Goal: Download file/media

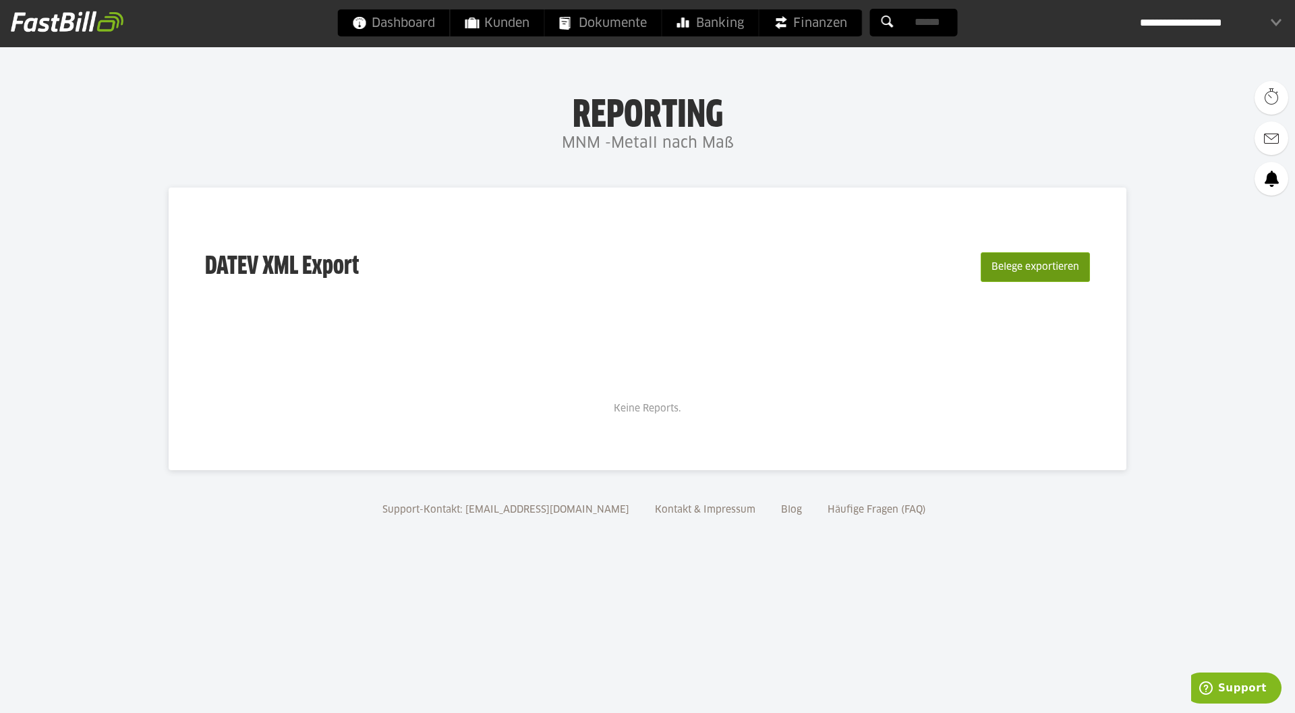
click at [1048, 256] on button "Belege exportieren" at bounding box center [1035, 267] width 109 height 30
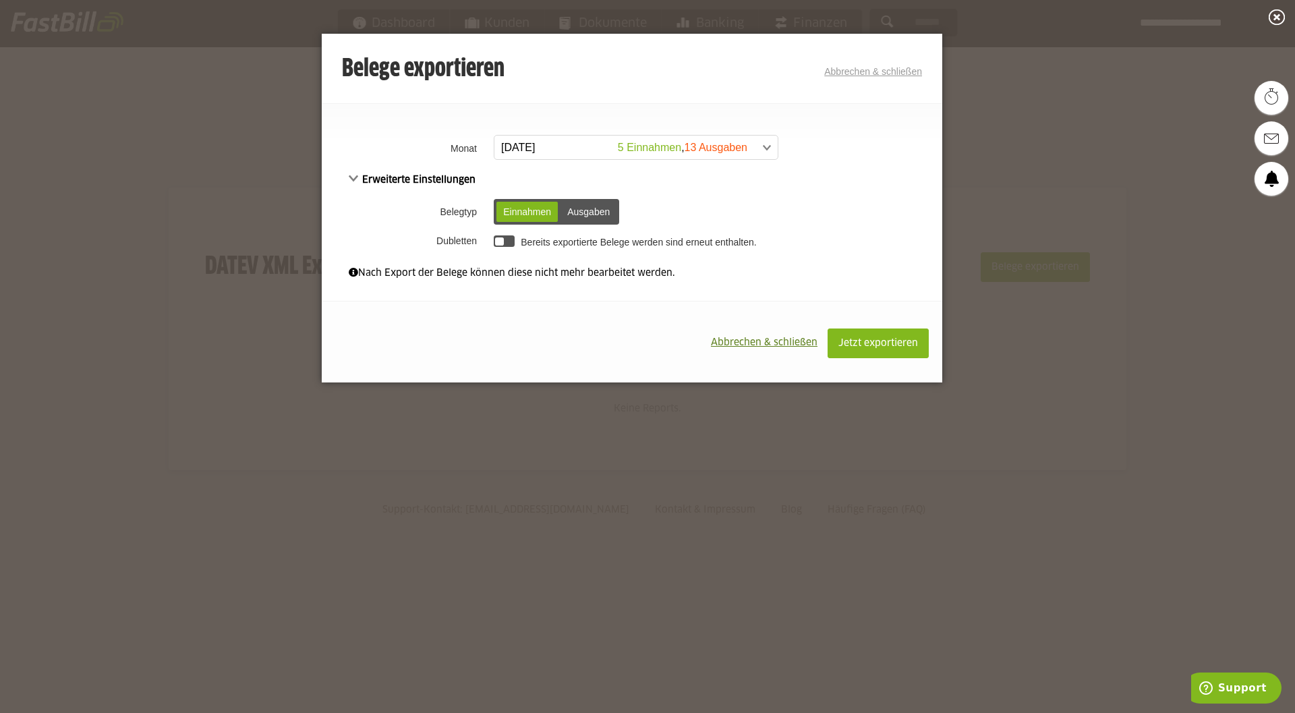
click at [564, 152] on span at bounding box center [629, 148] width 283 height 24
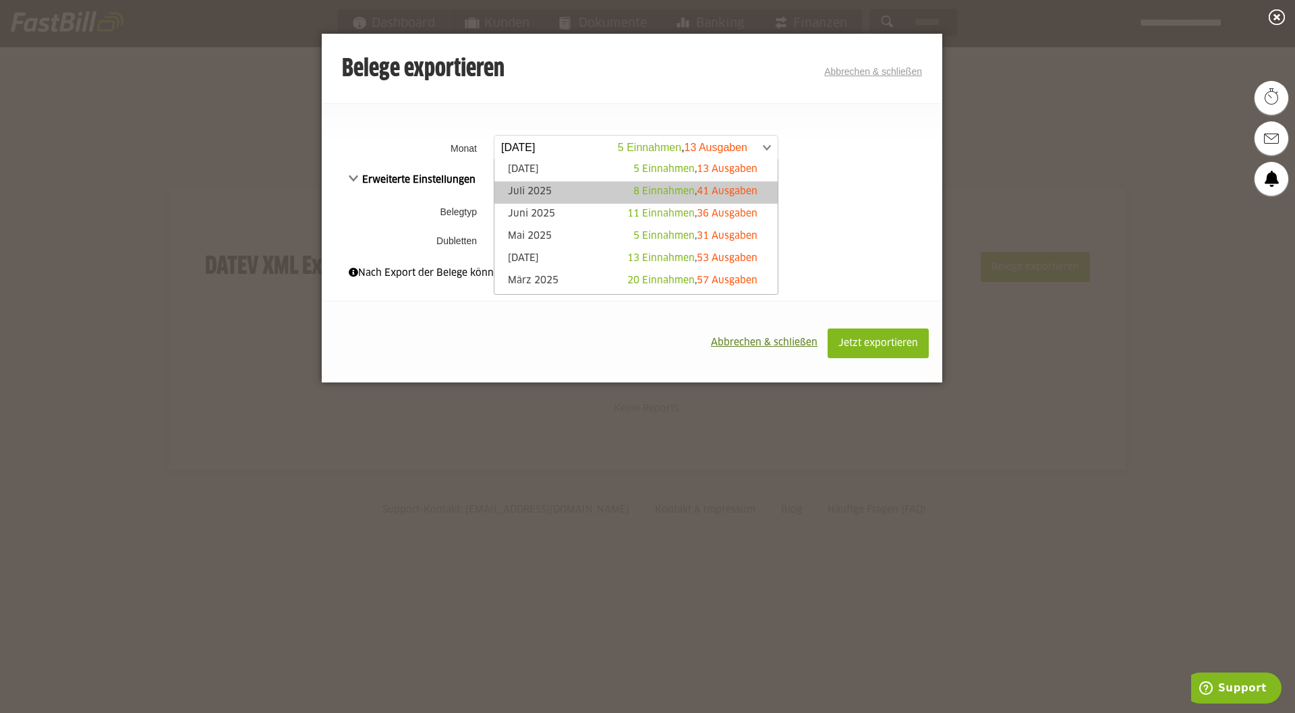
click at [571, 194] on link "Juli 2025 8 Einnahmen , 41 Ausgaben" at bounding box center [636, 193] width 270 height 16
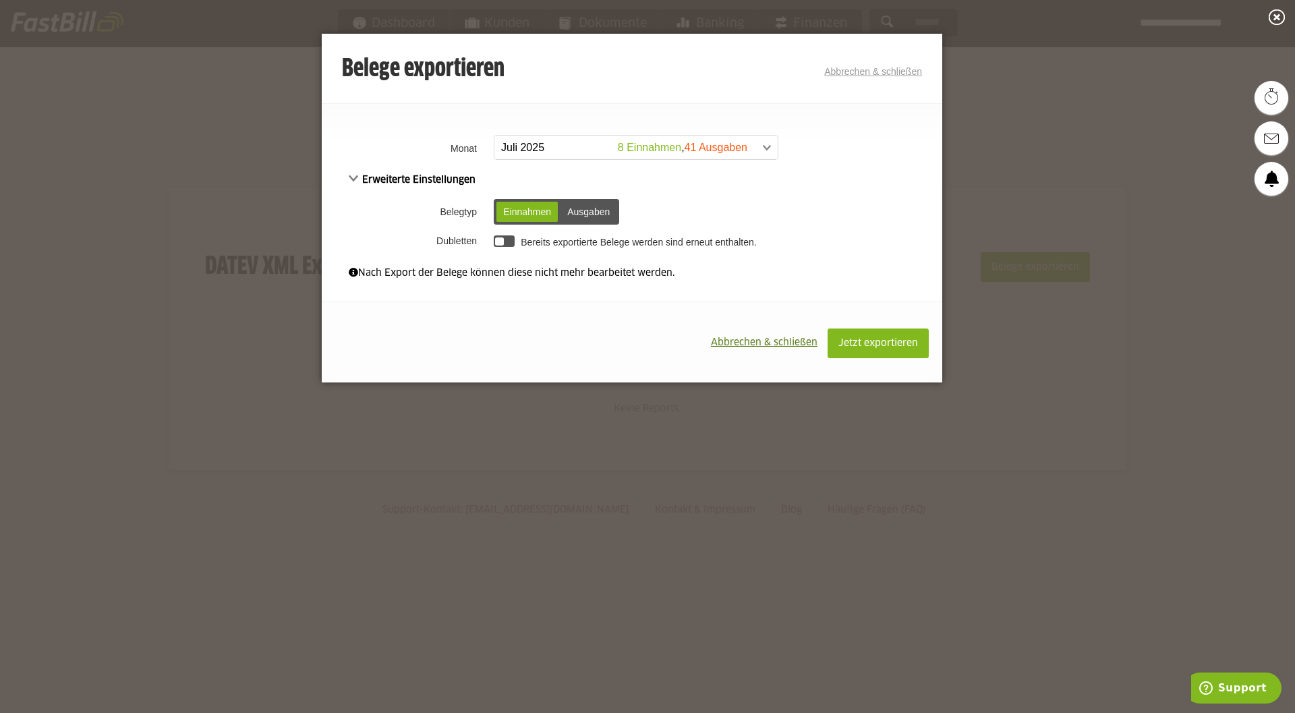
click at [582, 213] on div "Ausgaben" at bounding box center [589, 212] width 56 height 20
click at [515, 217] on div "Einnahmen" at bounding box center [527, 212] width 61 height 20
click at [356, 180] on span "Erweiterte Einstellungen" at bounding box center [412, 179] width 127 height 9
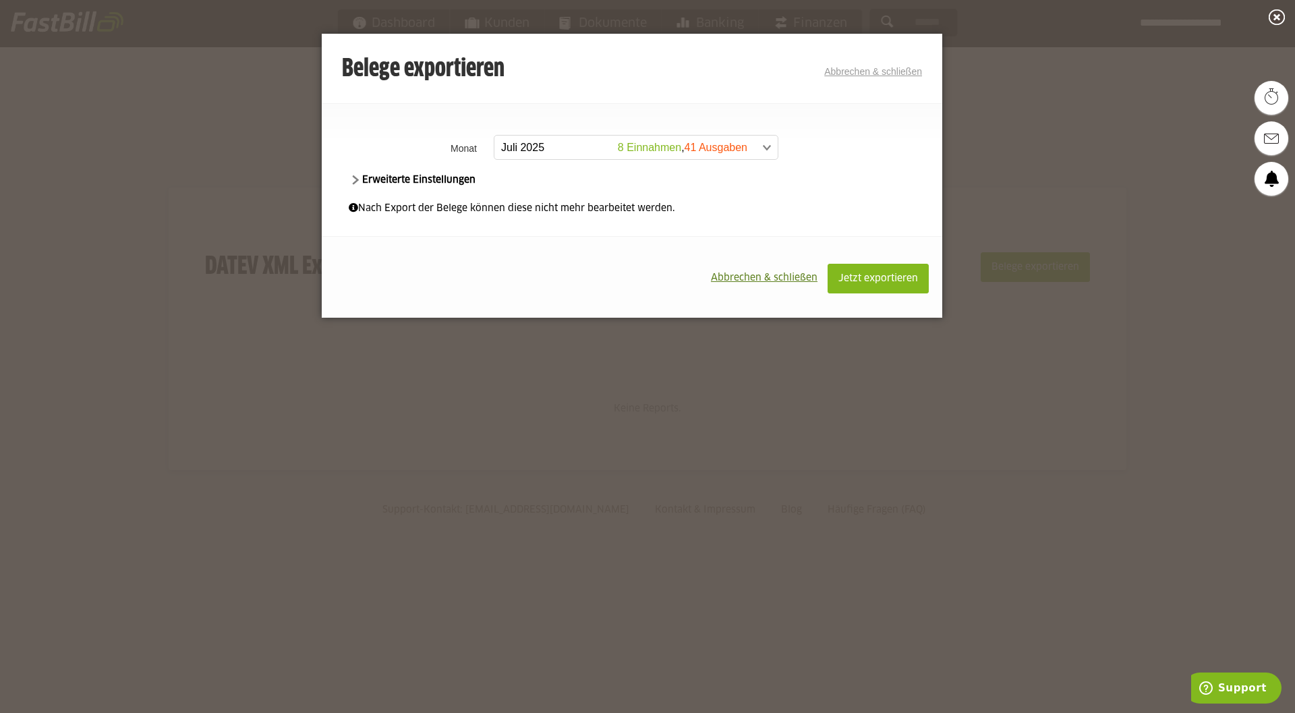
click at [356, 180] on span "Erweiterte Einstellungen" at bounding box center [412, 179] width 127 height 9
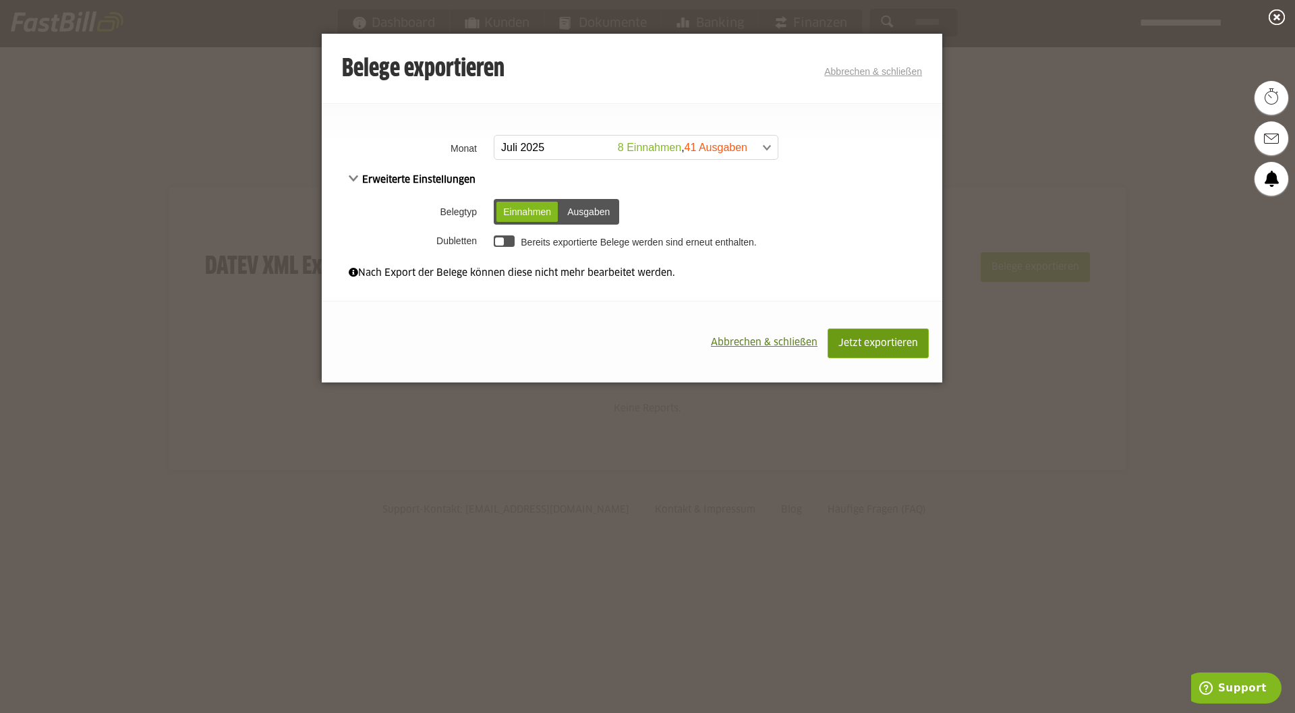
click at [895, 339] on button "Jetzt exportieren" at bounding box center [878, 344] width 101 height 30
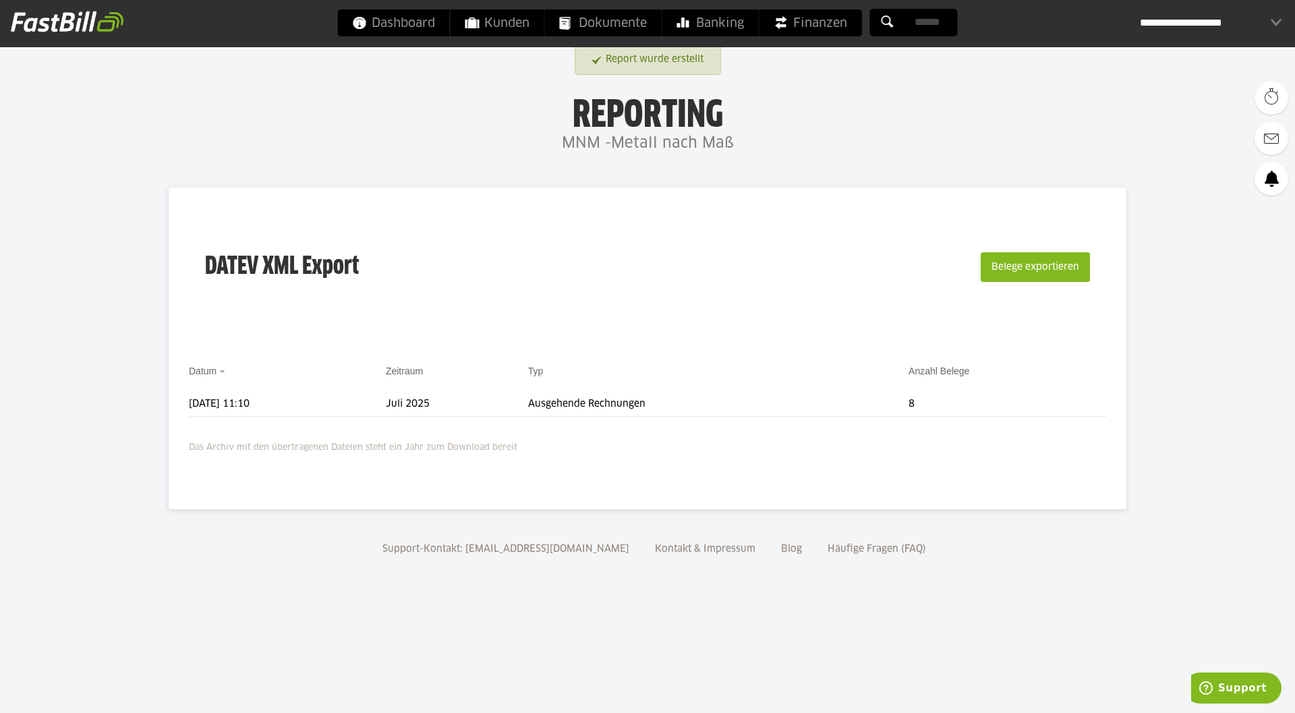
click at [1178, 30] on div "**********" at bounding box center [1211, 22] width 142 height 27
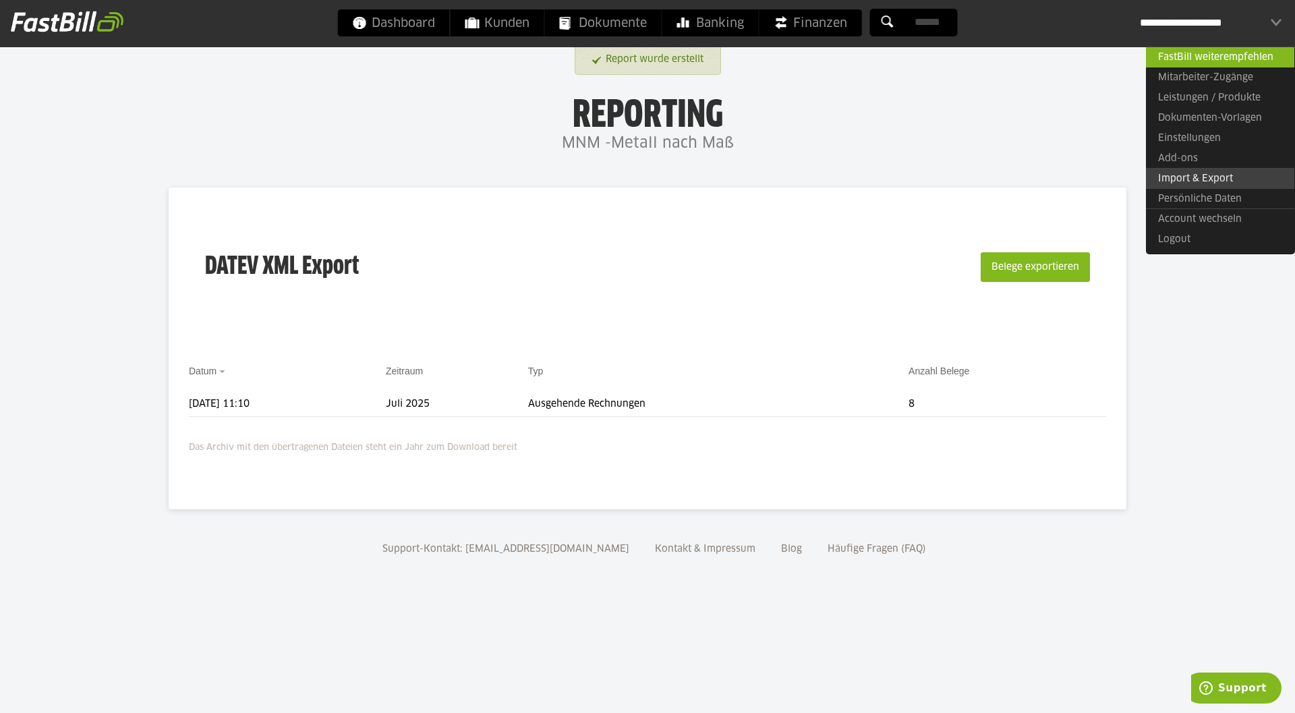
click at [1189, 184] on link "Import & Export" at bounding box center [1220, 178] width 148 height 21
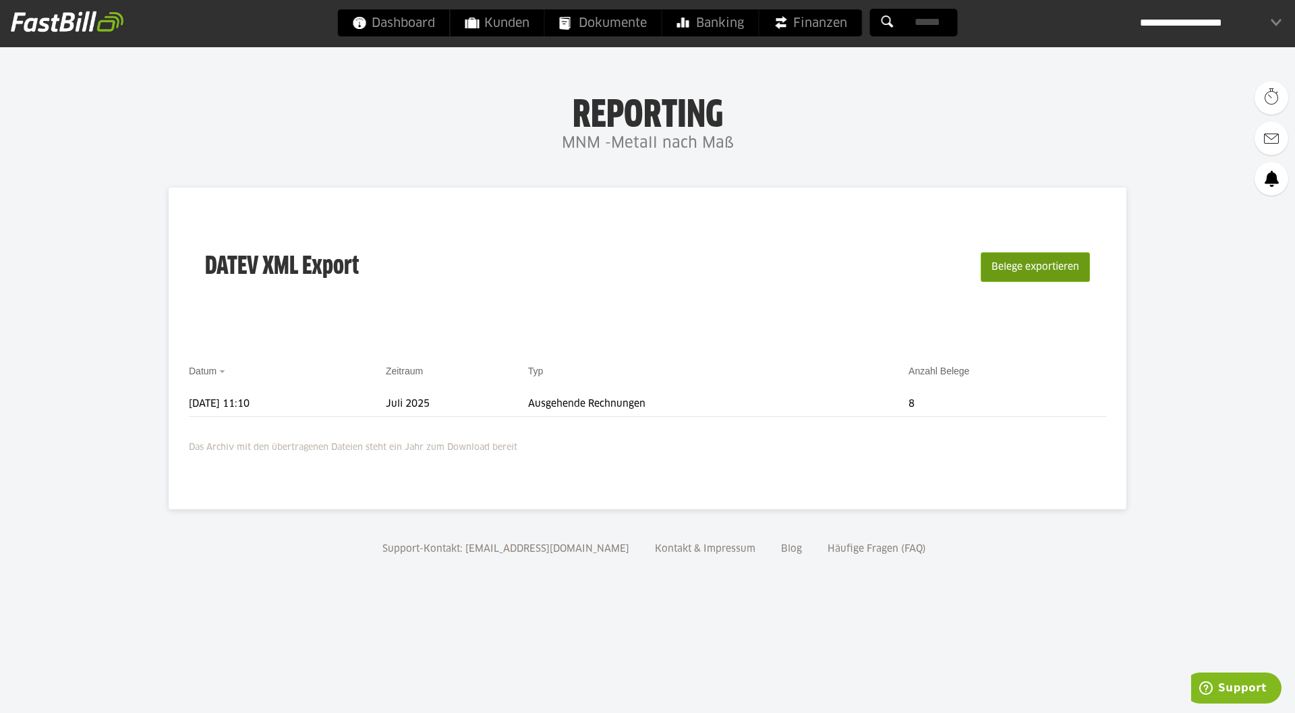
click at [1036, 269] on button "Belege exportieren" at bounding box center [1035, 267] width 109 height 30
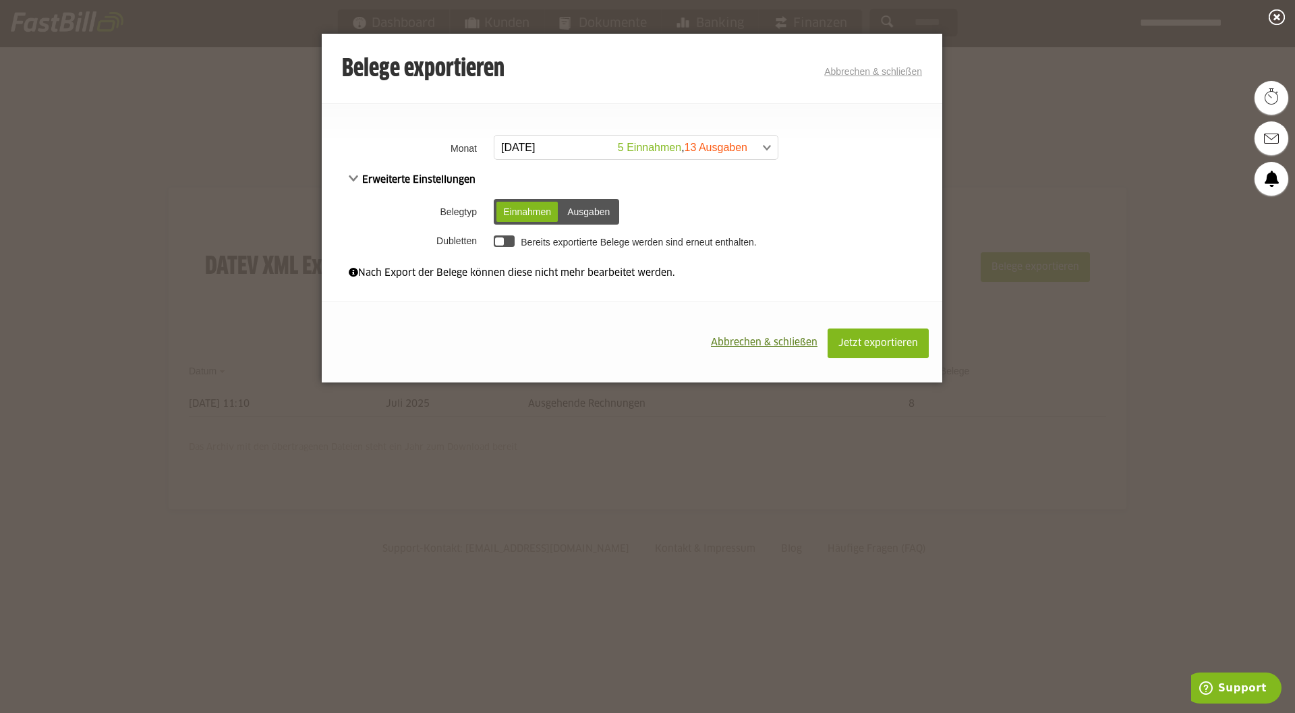
click at [766, 146] on span at bounding box center [629, 148] width 283 height 24
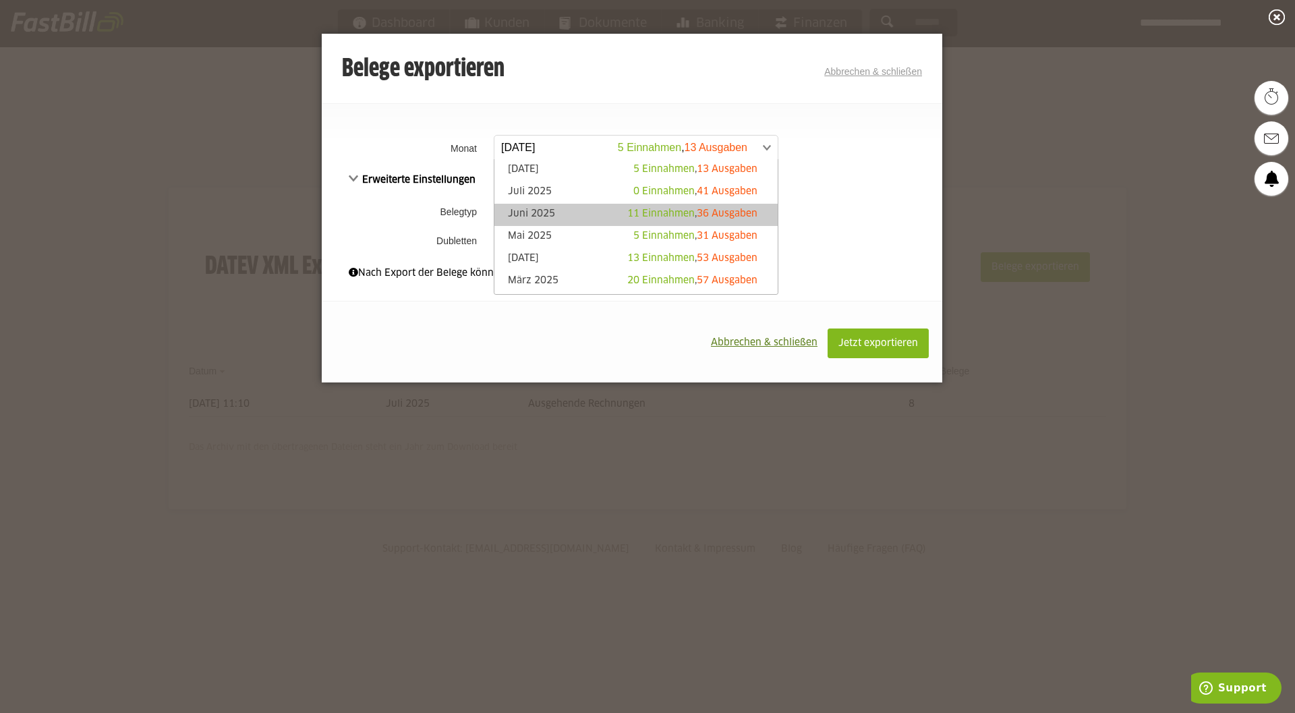
click at [634, 214] on span "11 Einnahmen" at bounding box center [660, 213] width 67 height 9
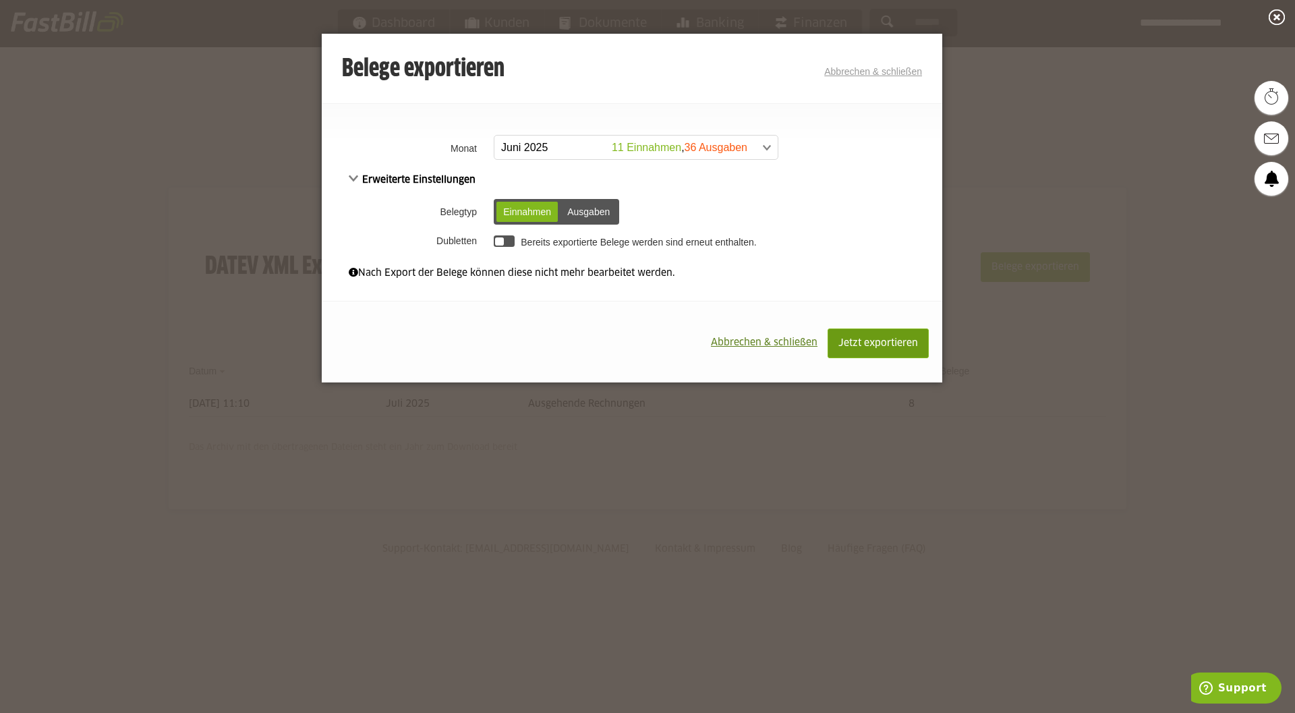
click at [896, 347] on span "Jetzt exportieren" at bounding box center [879, 343] width 80 height 9
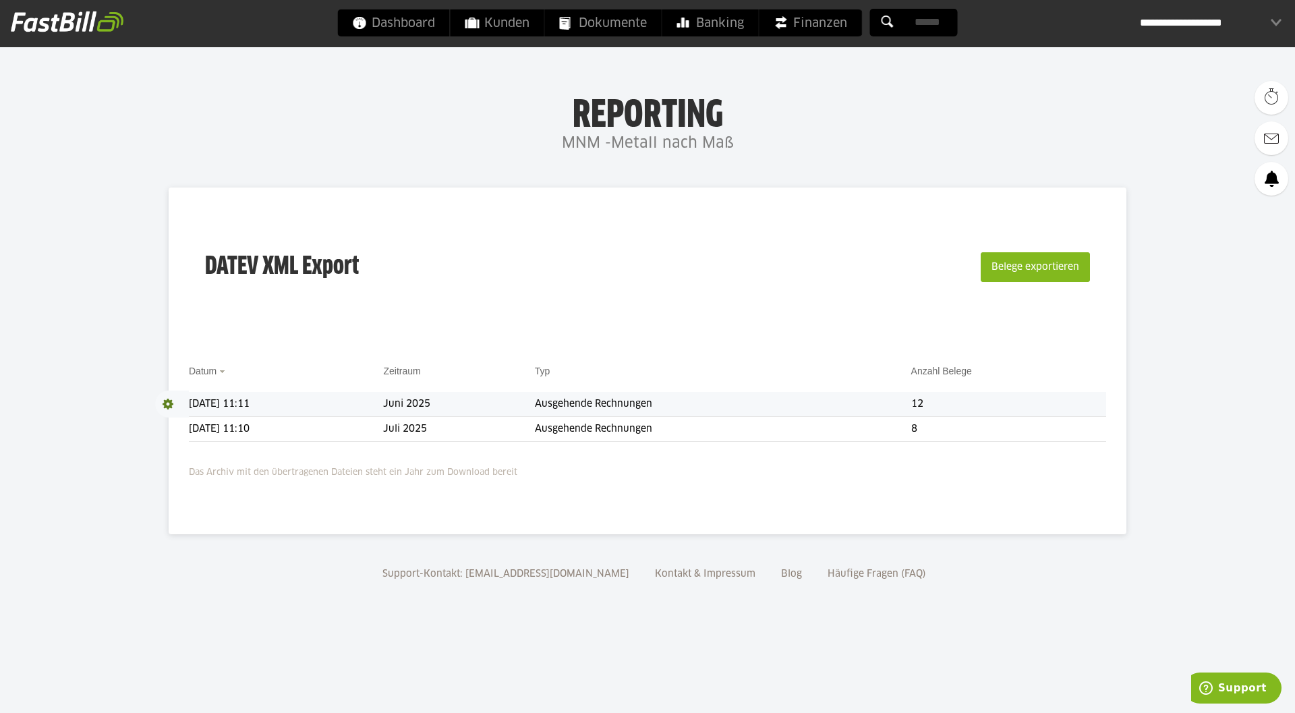
click at [534, 404] on td "Juni 2025" at bounding box center [458, 404] width 151 height 25
click at [598, 403] on td "Ausgehende Rechnungen" at bounding box center [723, 404] width 376 height 25
click at [169, 402] on span at bounding box center [172, 404] width 34 height 27
click at [189, 417] on link "Download" at bounding box center [191, 422] width 72 height 16
click at [1202, 27] on div "**********" at bounding box center [1211, 22] width 142 height 27
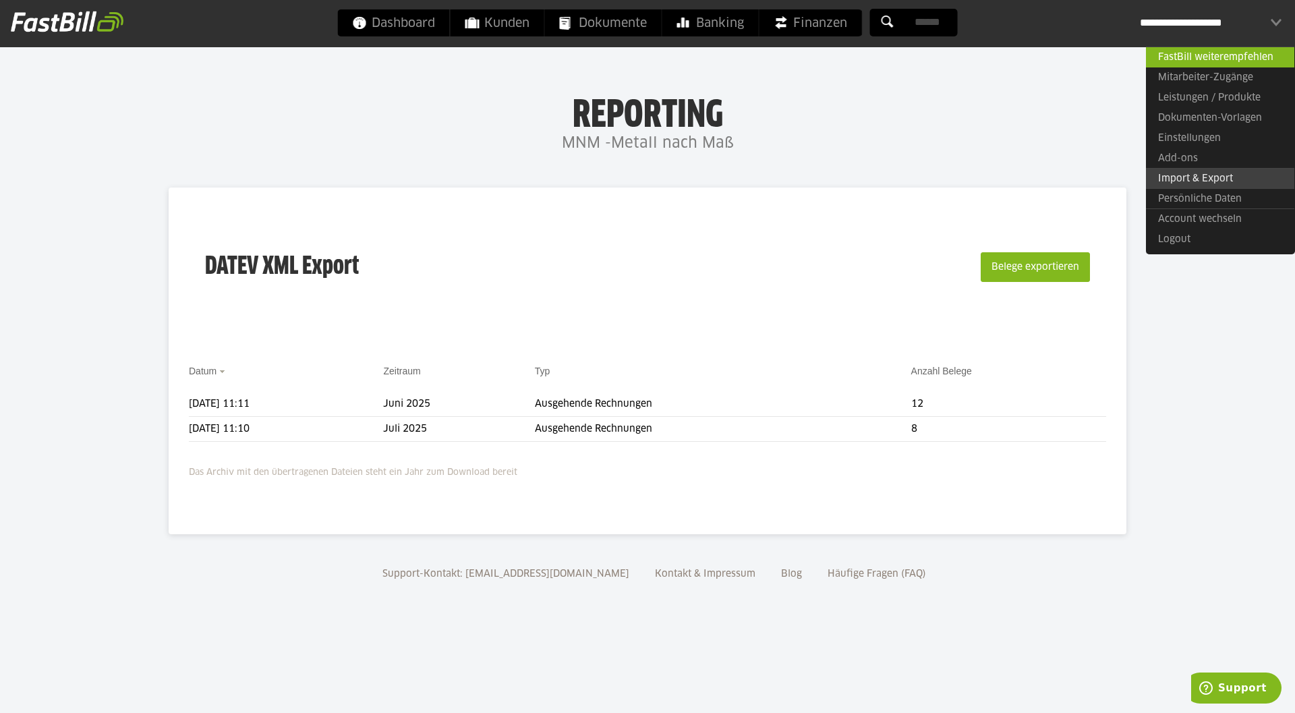
click at [1174, 174] on link "Import & Export" at bounding box center [1220, 178] width 148 height 21
